Goal: Information Seeking & Learning: Learn about a topic

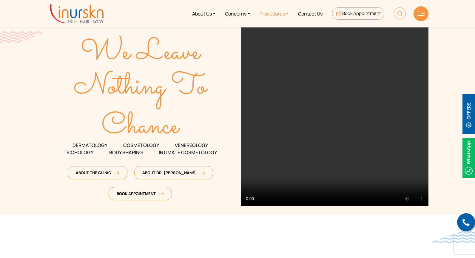
click at [277, 16] on link "Procedures" at bounding box center [274, 13] width 38 height 22
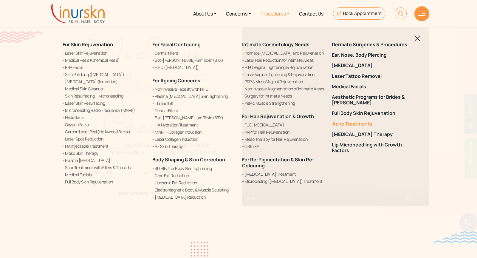
click at [356, 126] on link "Acne Treatments" at bounding box center [373, 124] width 83 height 6
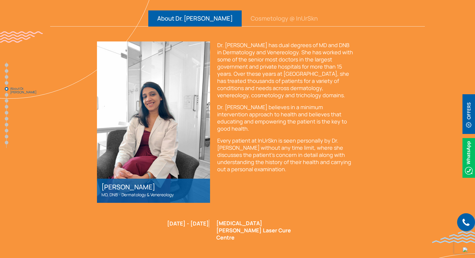
scroll to position [1121, 0]
